Goal: Answer question/provide support

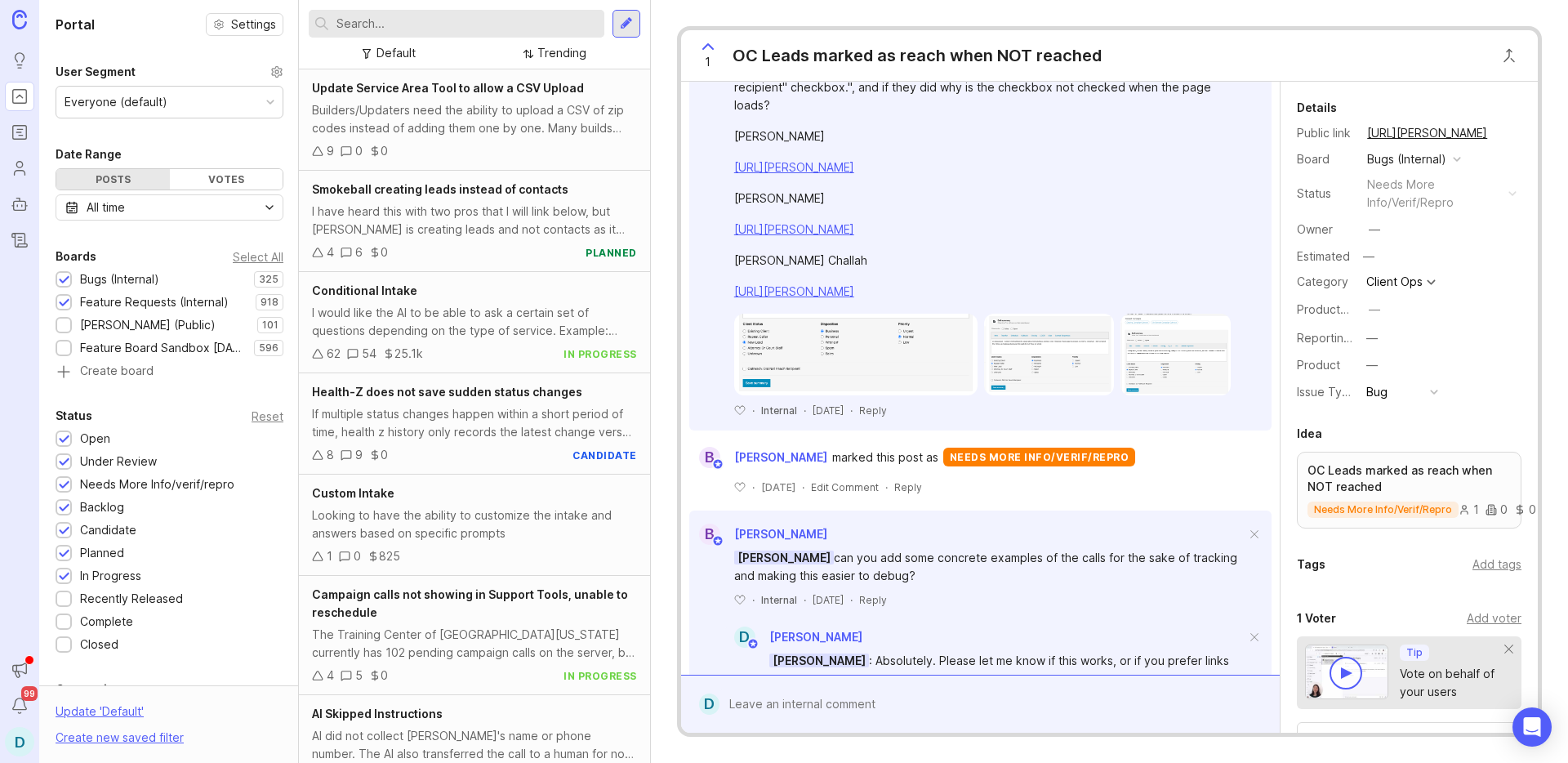
scroll to position [941, 0]
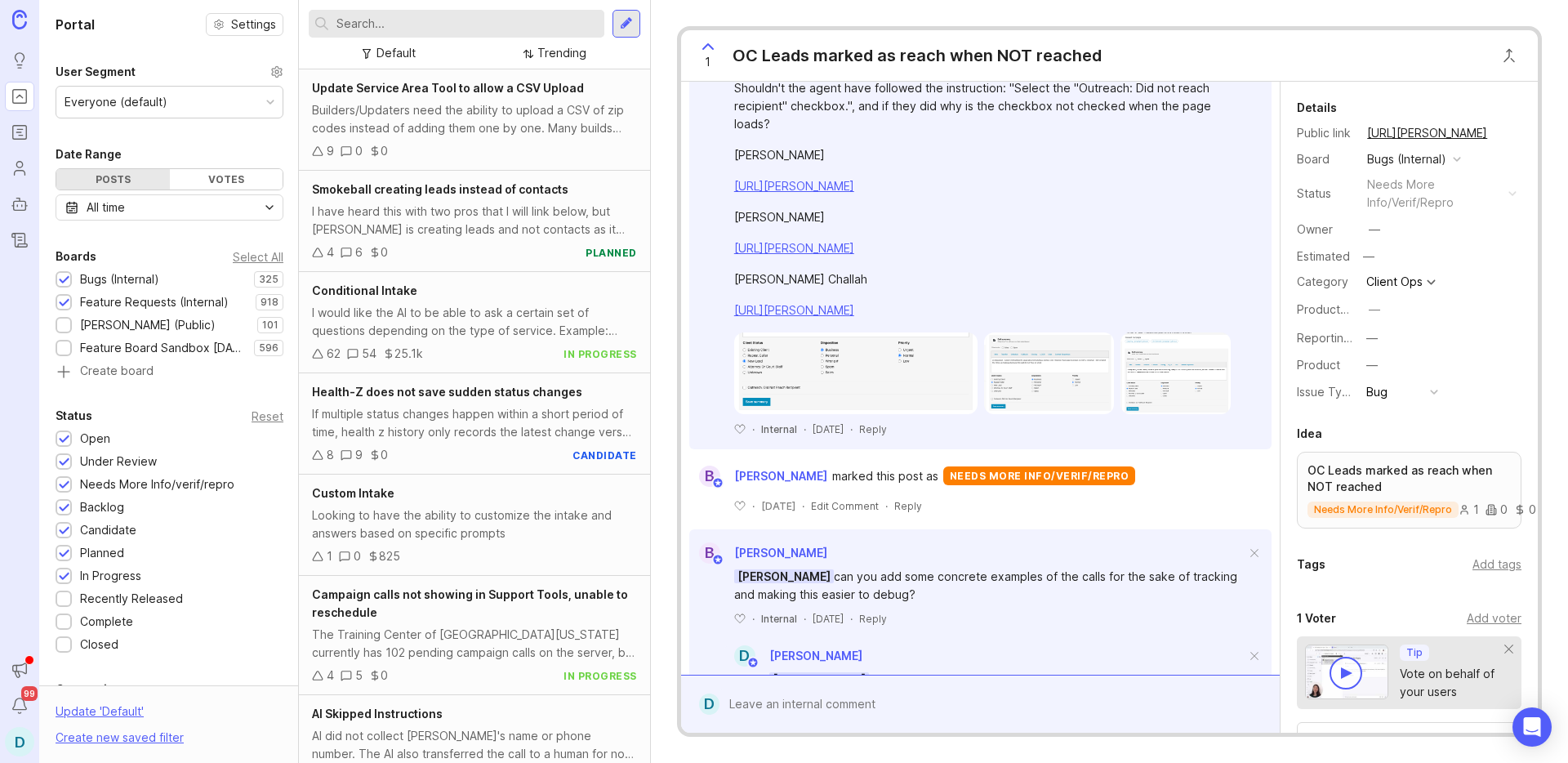
click at [850, 381] on img at bounding box center [856, 373] width 244 height 82
click at [1009, 390] on img at bounding box center [1048, 373] width 130 height 82
click at [1182, 387] on img at bounding box center [1175, 373] width 110 height 82
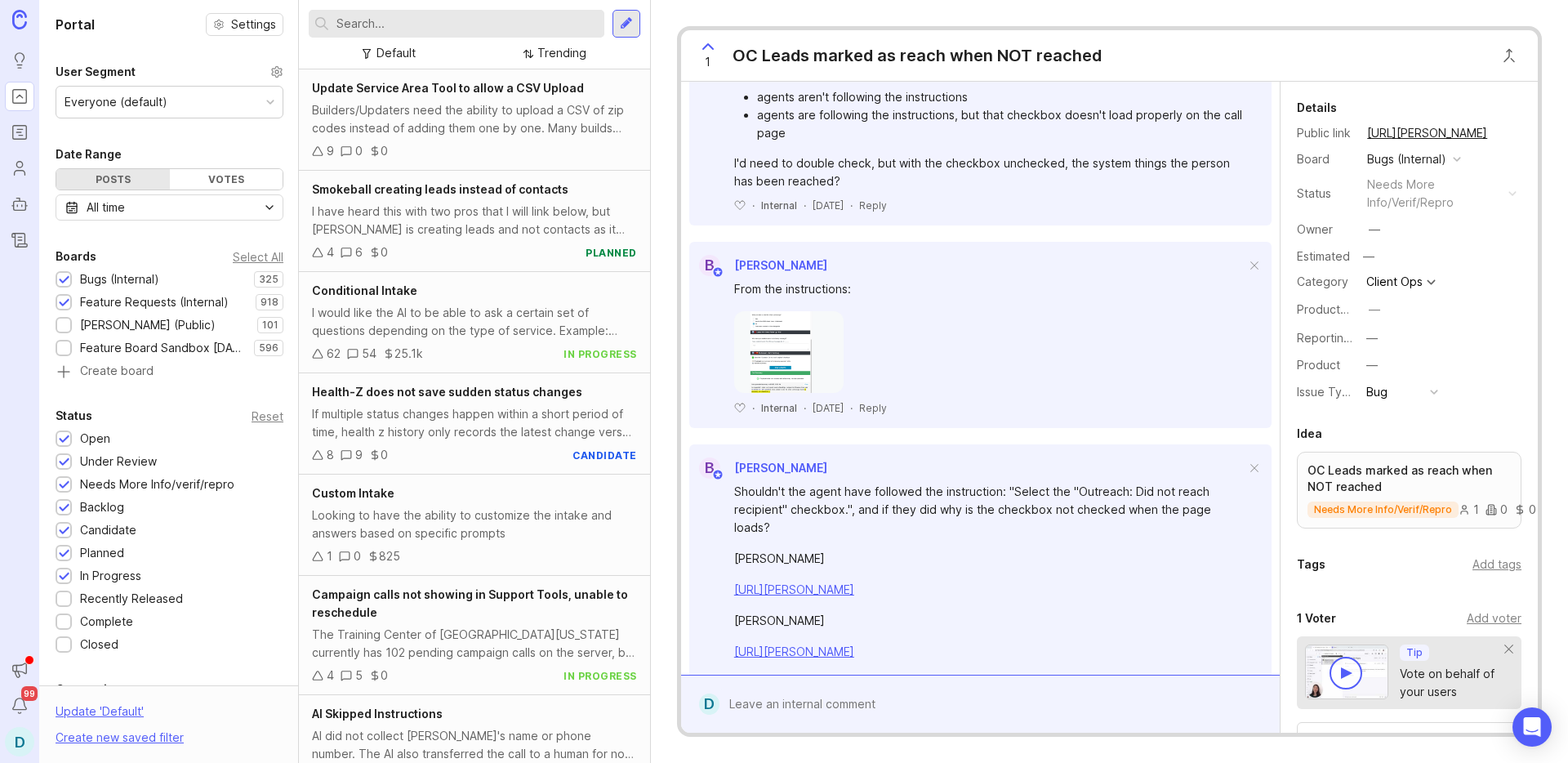
scroll to position [480, 0]
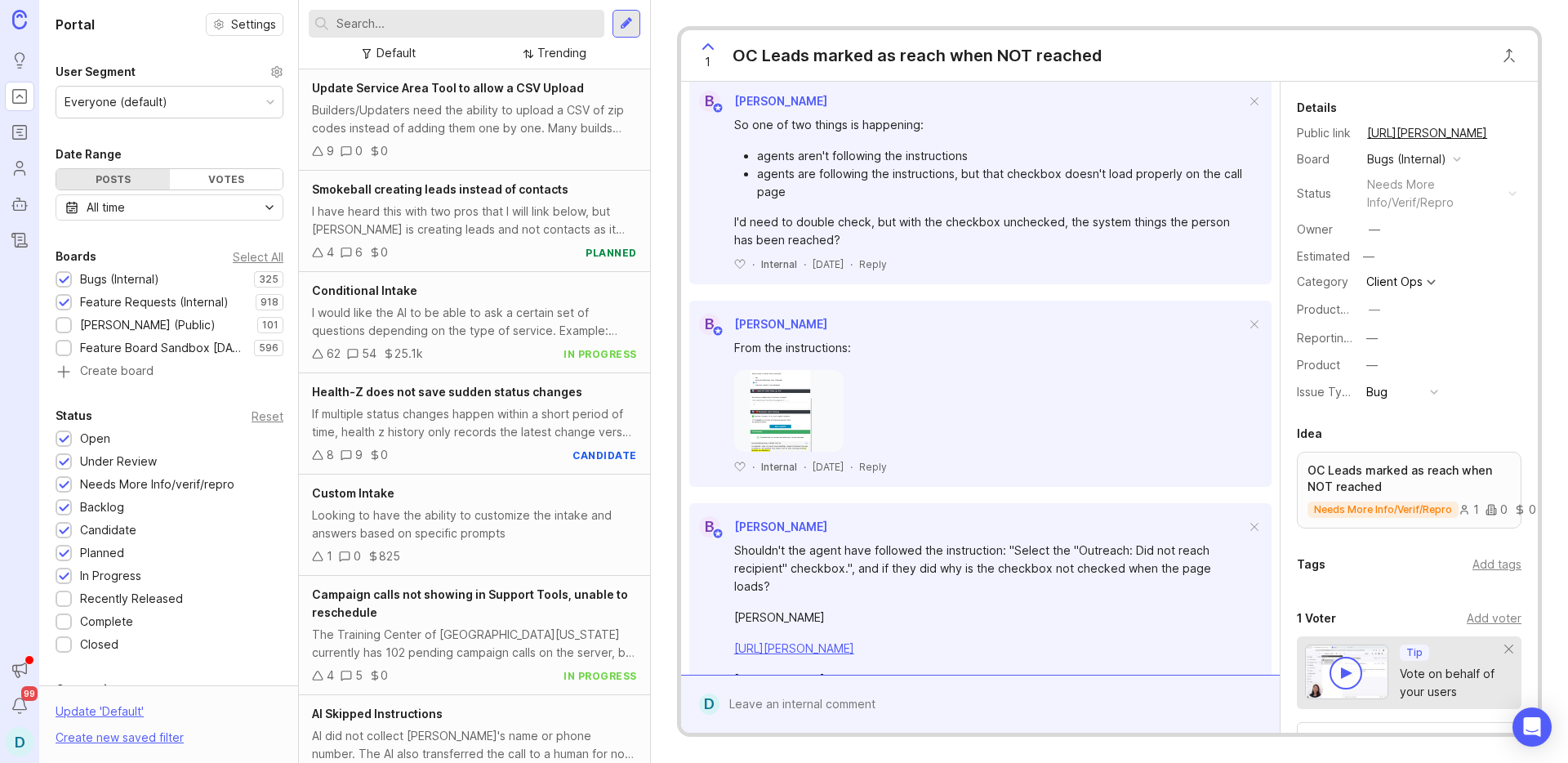
click at [771, 407] on img at bounding box center [789, 411] width 110 height 82
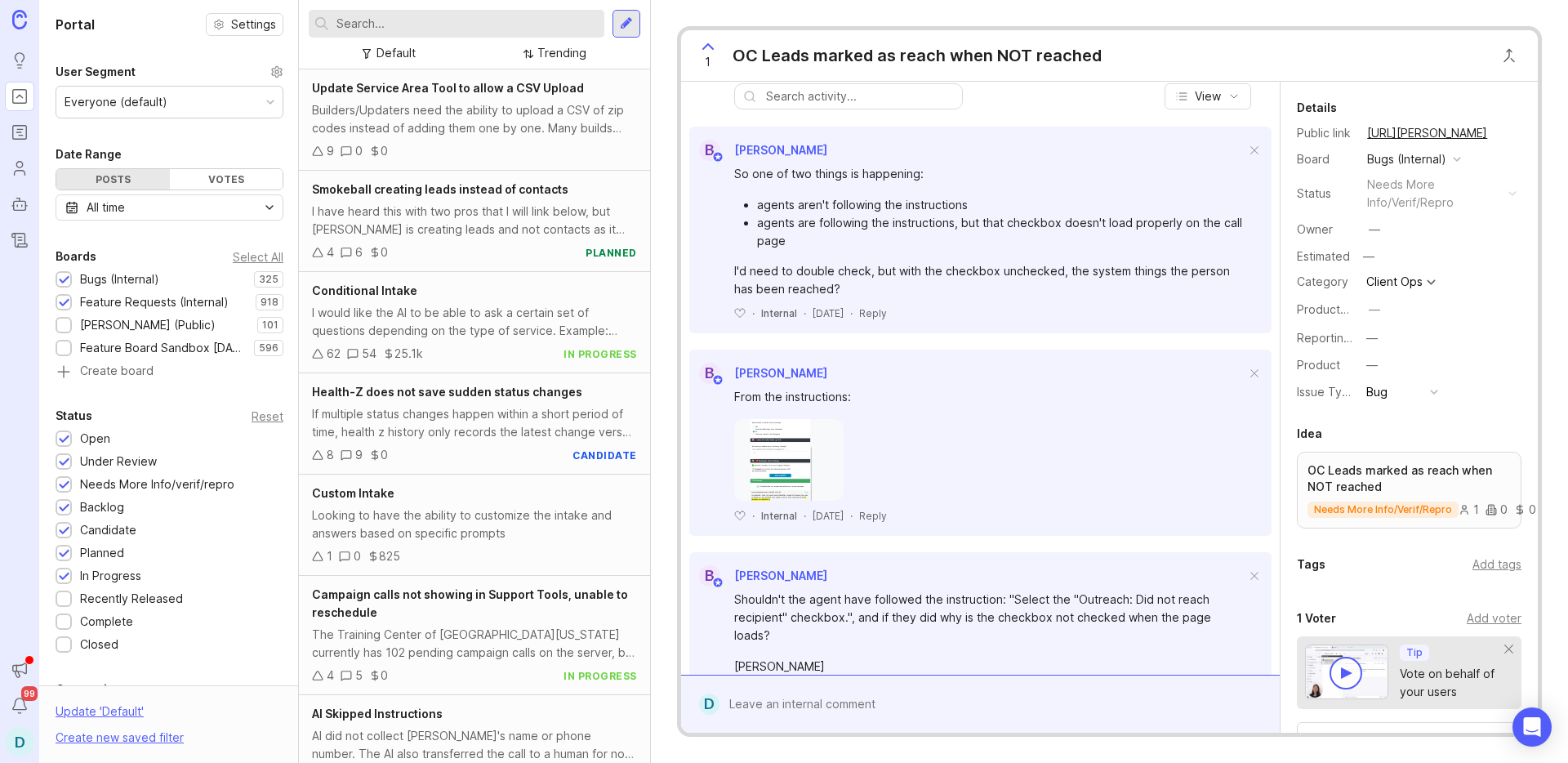
scroll to position [430, 0]
click at [438, 632] on div "The Training Center of [GEOGRAPHIC_DATA][US_STATE] currently has 102 pending ca…" at bounding box center [474, 643] width 325 height 36
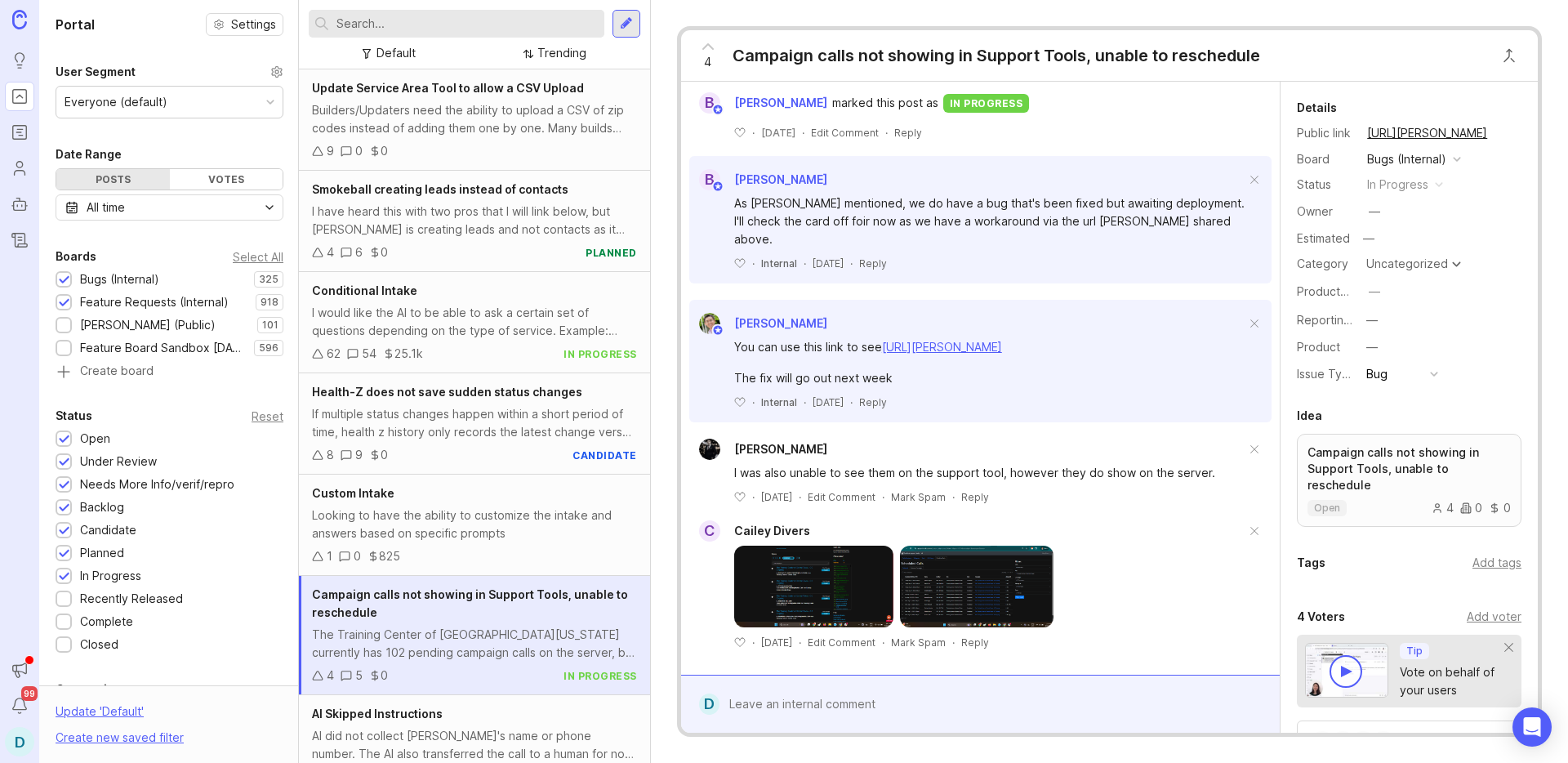
scroll to position [472, 0]
click at [856, 571] on img at bounding box center [814, 585] width 160 height 82
click at [996, 581] on img at bounding box center [976, 585] width 154 height 82
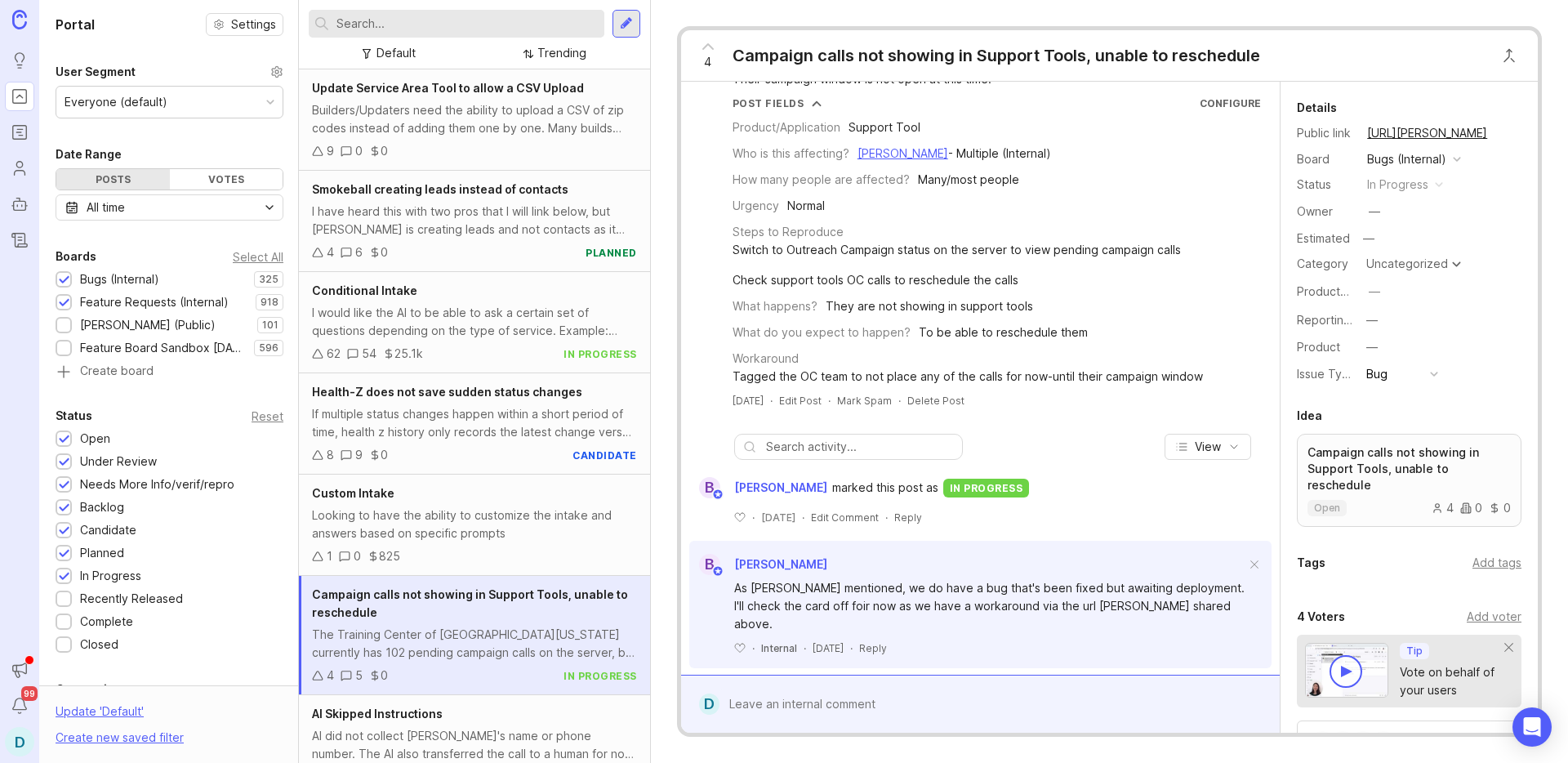
scroll to position [84, 0]
click at [422, 526] on div "Looking to have the ability to customize the intake and answers based on specif…" at bounding box center [474, 525] width 325 height 36
